Goal: Navigation & Orientation: Go to known website

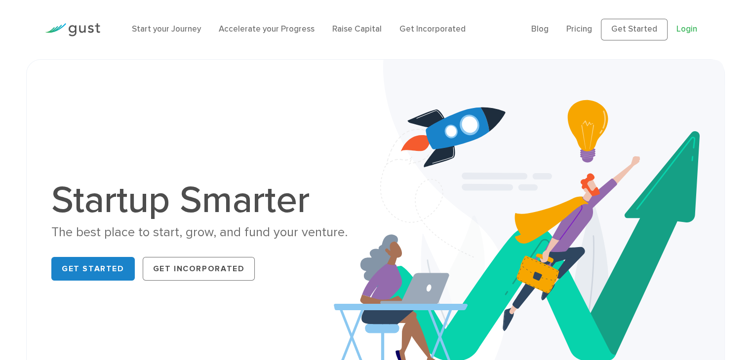
click at [690, 29] on link "Login" at bounding box center [686, 29] width 21 height 10
